Goal: Task Accomplishment & Management: Manage account settings

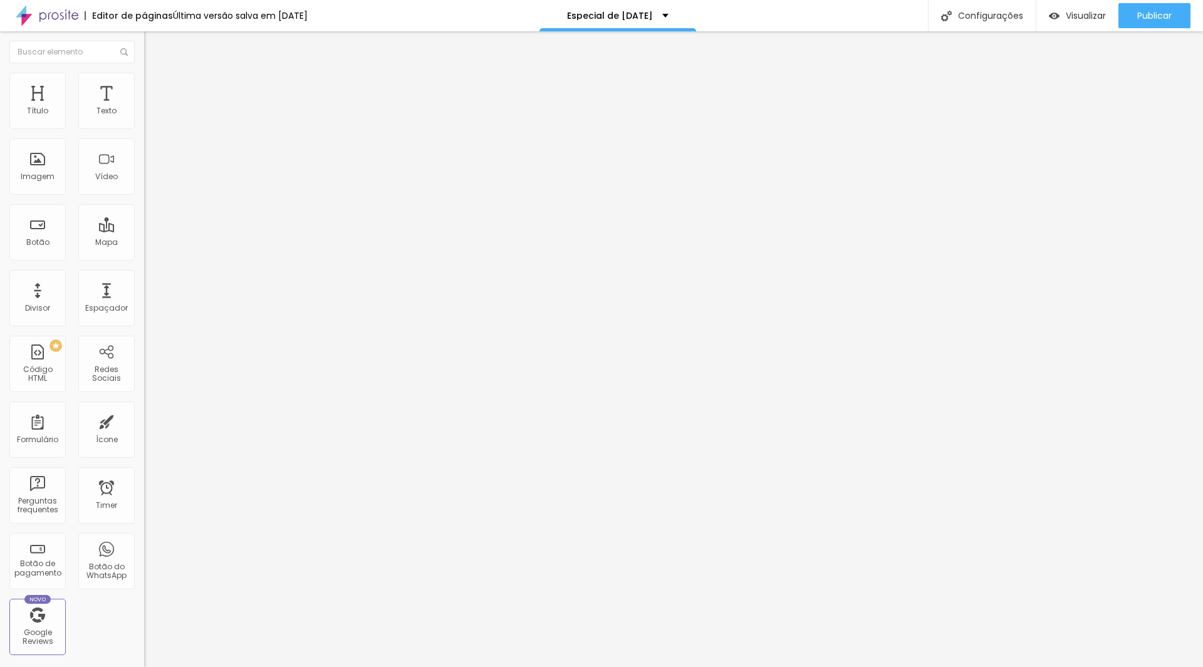
click at [152, 118] on input "25 de dezembro de 2024 às 00:00" at bounding box center [181, 111] width 59 height 13
click at [112, 167] on span "Next Month" at bounding box center [112, 164] width 0 height 14
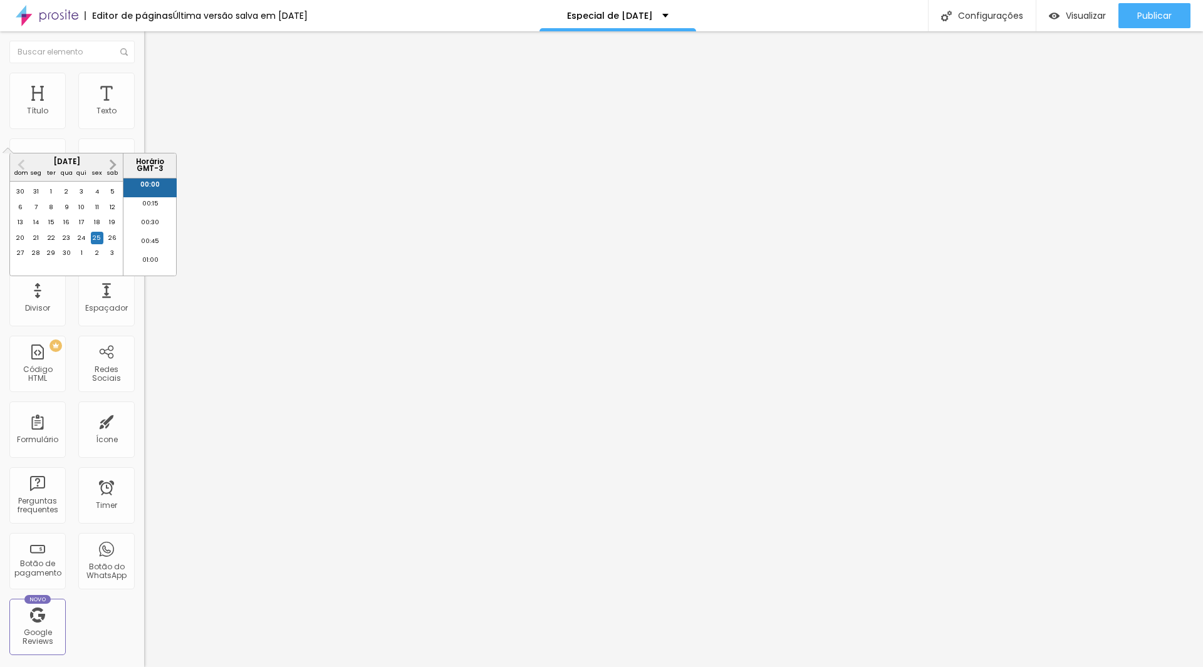
click at [112, 167] on span "Next Month" at bounding box center [112, 164] width 0 height 14
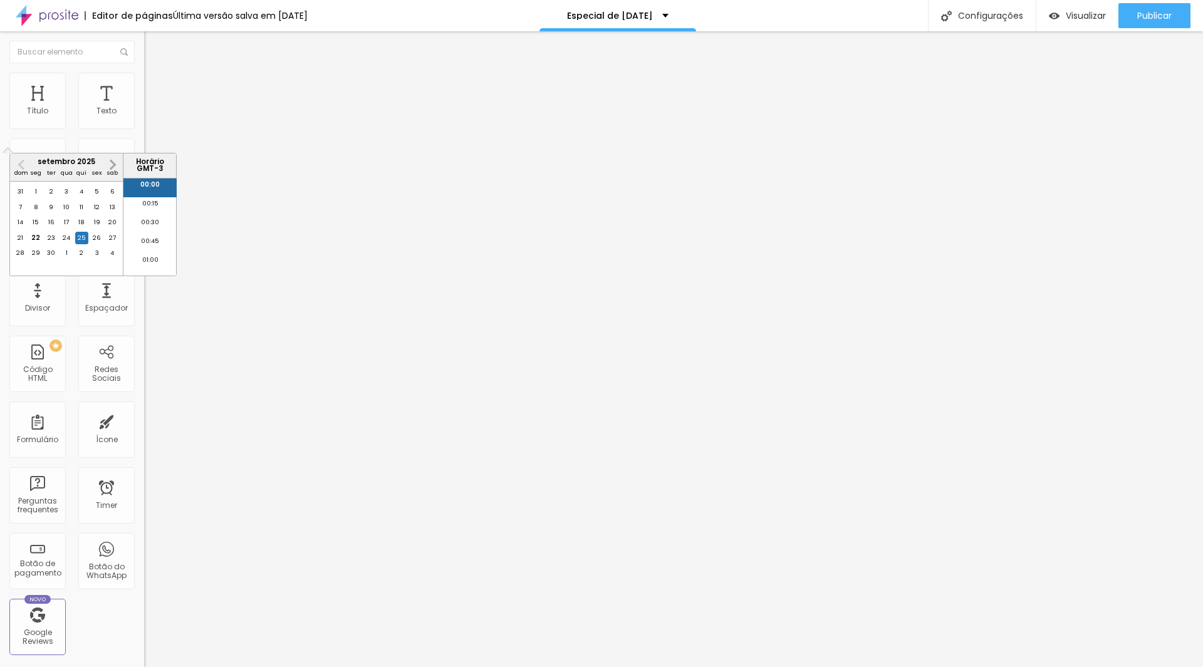
click at [112, 167] on span "Next Month" at bounding box center [112, 164] width 0 height 14
click at [78, 244] on div "25" at bounding box center [81, 238] width 13 height 13
type input "25 de dezembro de 2025 às 00:00"
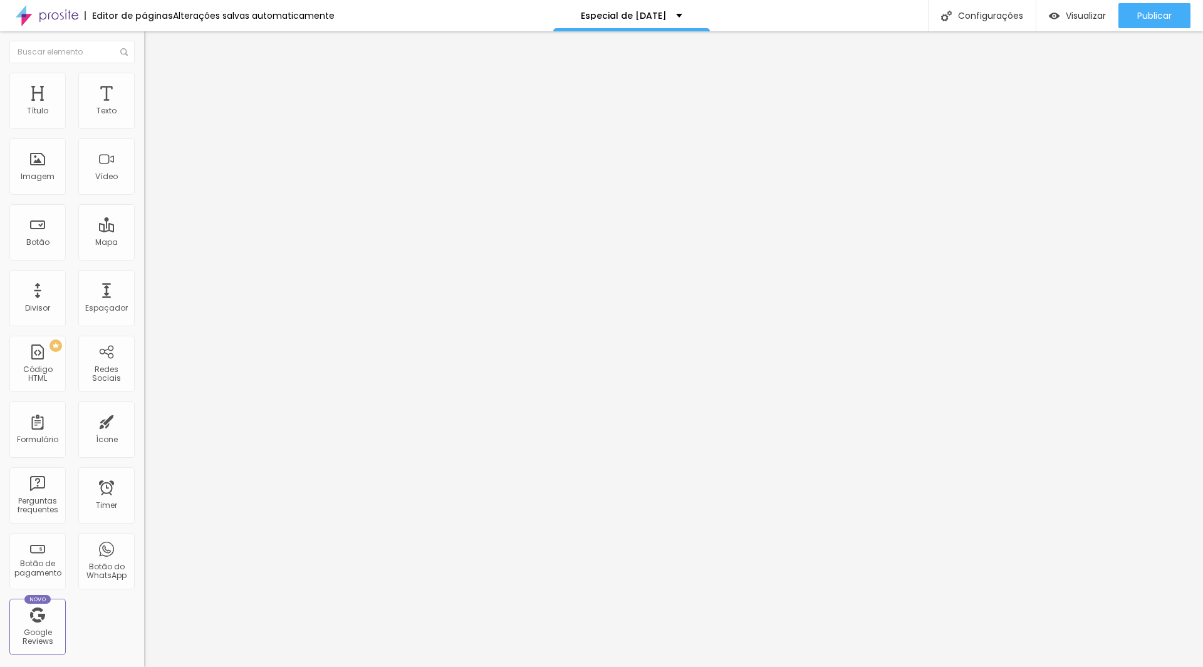
click at [144, 133] on span "Editar perguntas" at bounding box center [179, 127] width 71 height 11
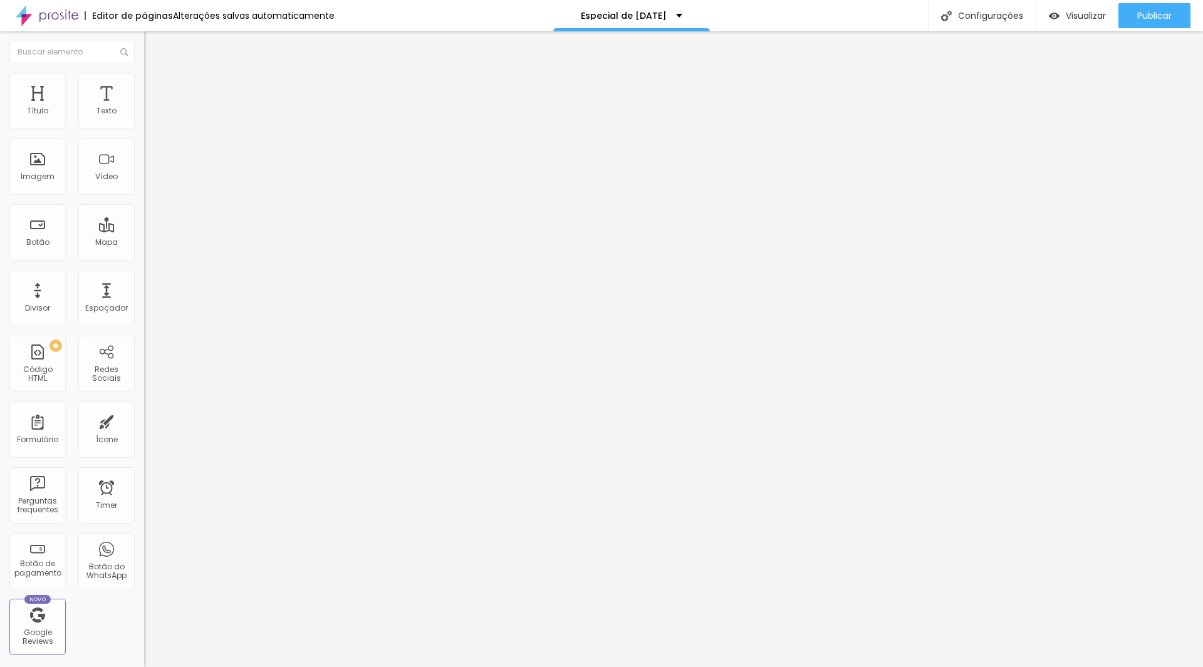
click at [1157, 16] on span "Publicar" at bounding box center [1154, 16] width 34 height 10
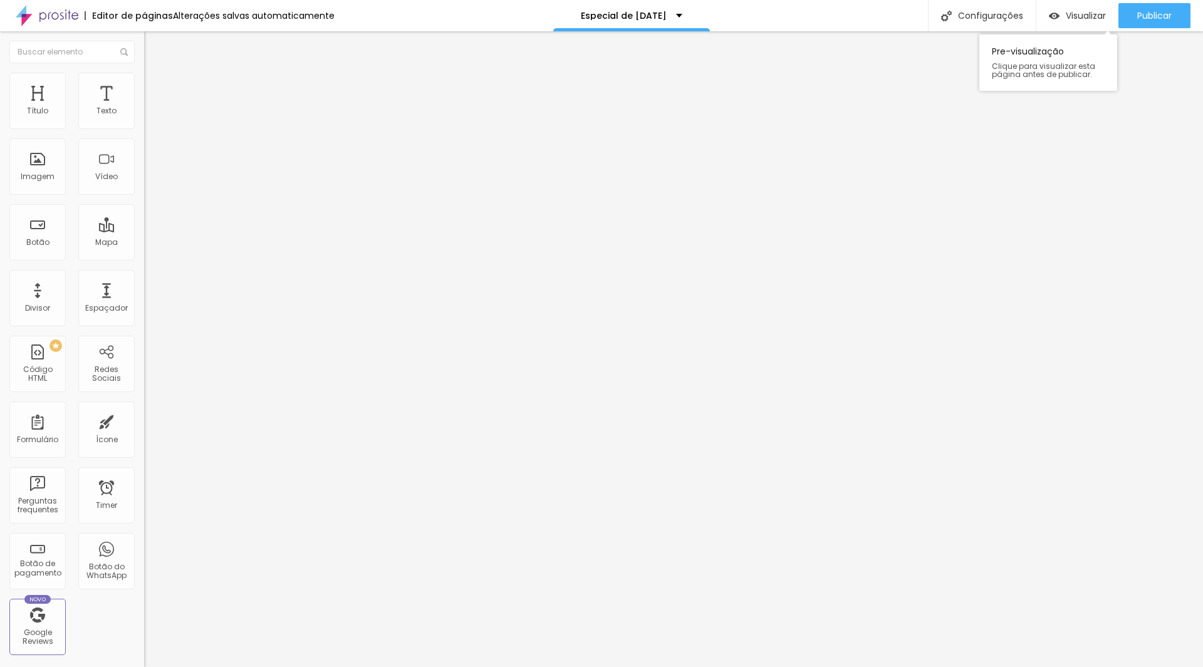
click at [988, 33] on div "Pre-visualização Clique para visualizar esta página antes de publicar." at bounding box center [1048, 59] width 138 height 63
click at [988, 23] on div "Configurações" at bounding box center [982, 15] width 108 height 31
click at [830, 667] on div at bounding box center [601, 680] width 1203 height 11
click at [144, 55] on button "Editar Perguntas frequentes" at bounding box center [216, 50] width 144 height 39
click at [1083, 17] on span "Visualizar" at bounding box center [1086, 16] width 40 height 10
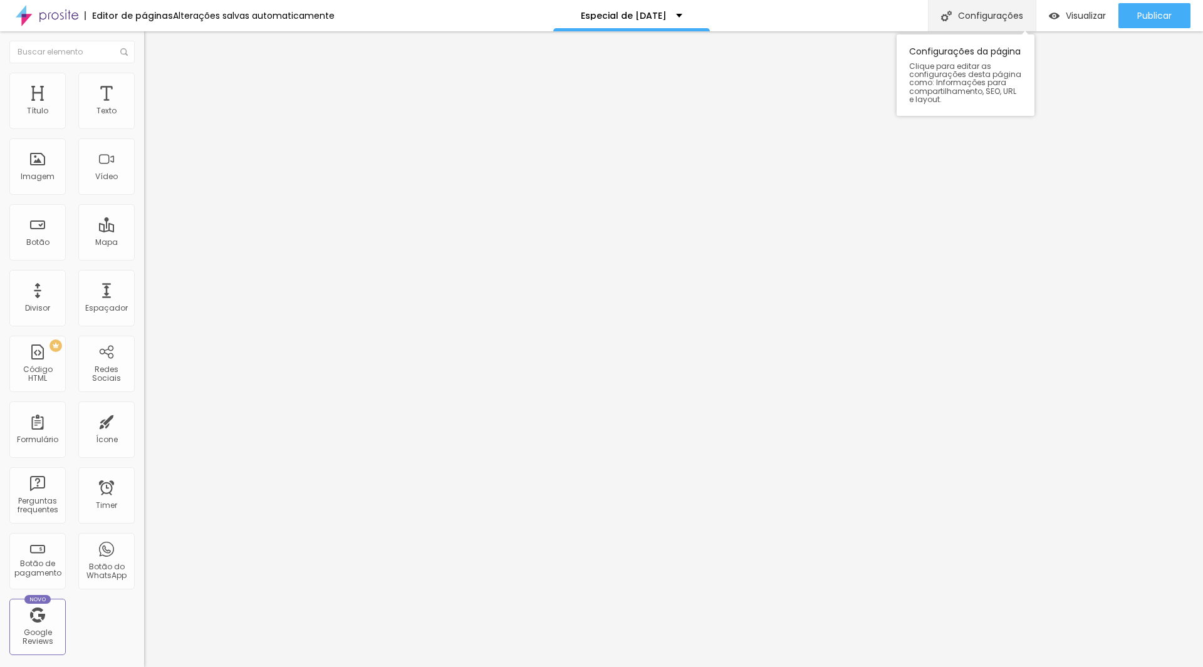
click at [994, 10] on div "Configurações" at bounding box center [982, 15] width 108 height 31
type input "Juliana Rossato | Especial de Natal 2025"
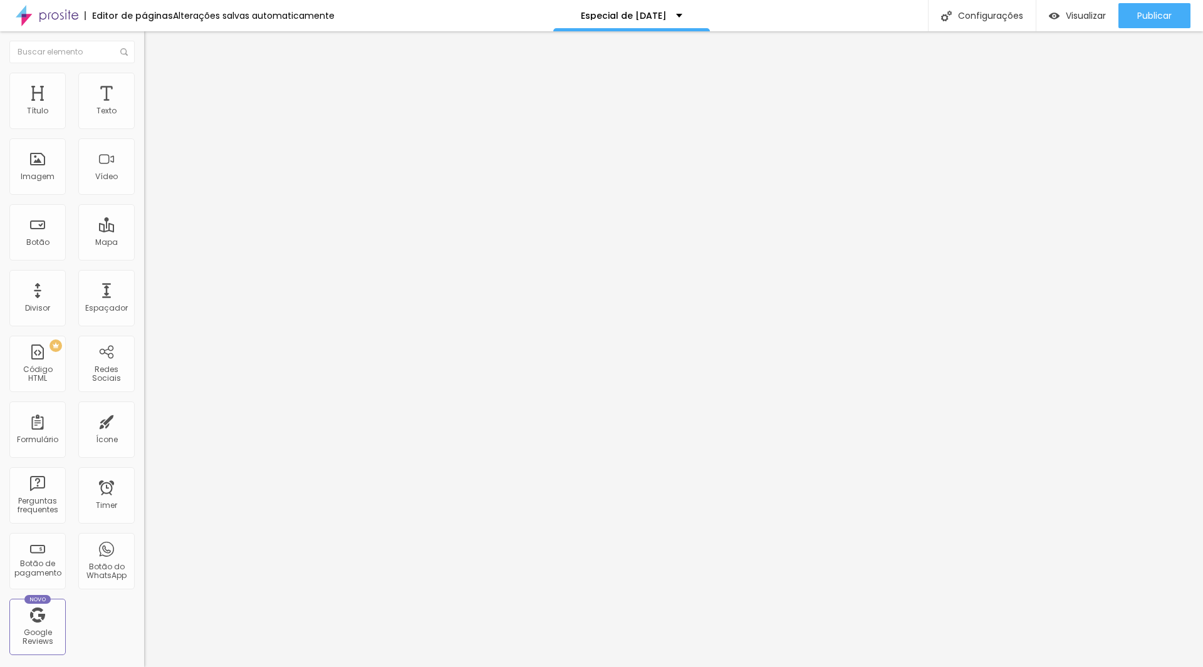
type input "Juliana Rossato | Especial de Natal 2025"
drag, startPoint x: 587, startPoint y: 504, endPoint x: 657, endPoint y: 504, distance: 70.2
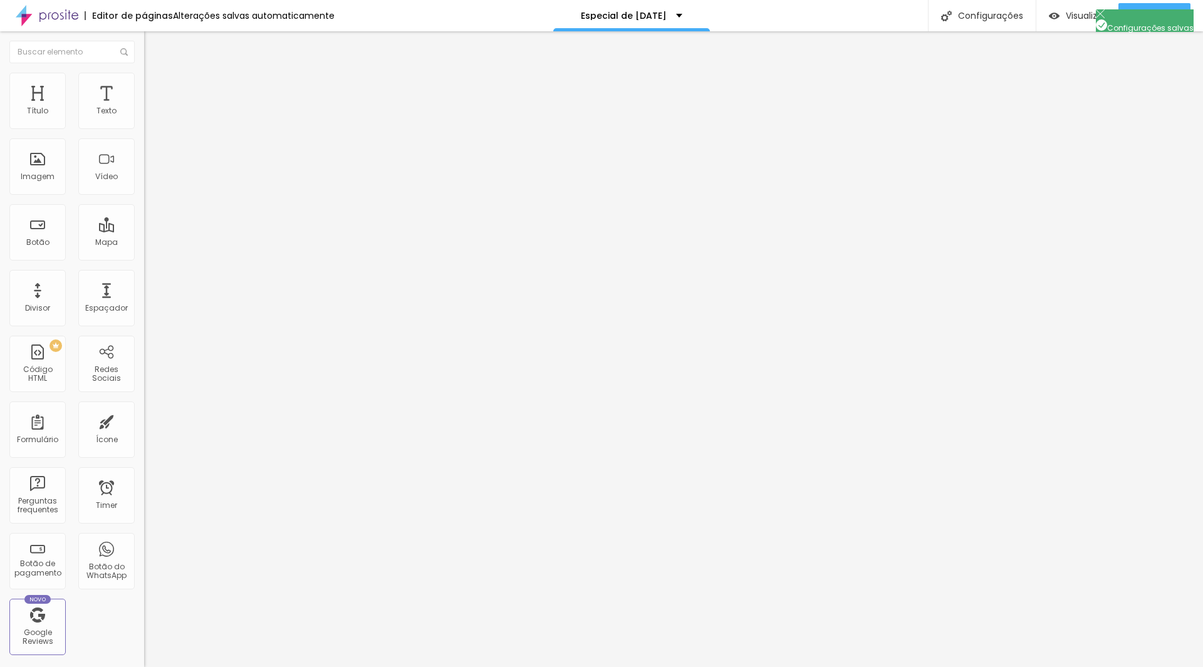
type textarea "Juliana Rossato Fotografia, São Paulo, Mini ensaio de Natal, Natal, Ensaio de N…"
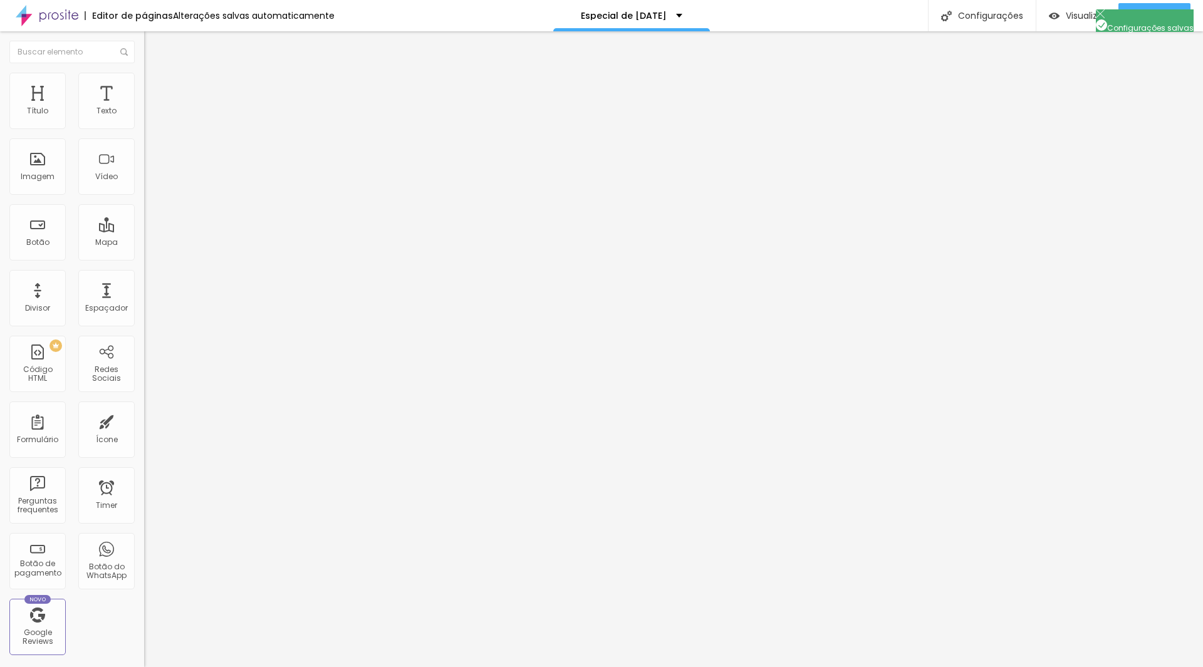
scroll to position [0, 0]
click at [834, 667] on div at bounding box center [601, 680] width 1203 height 11
